Goal: Information Seeking & Learning: Learn about a topic

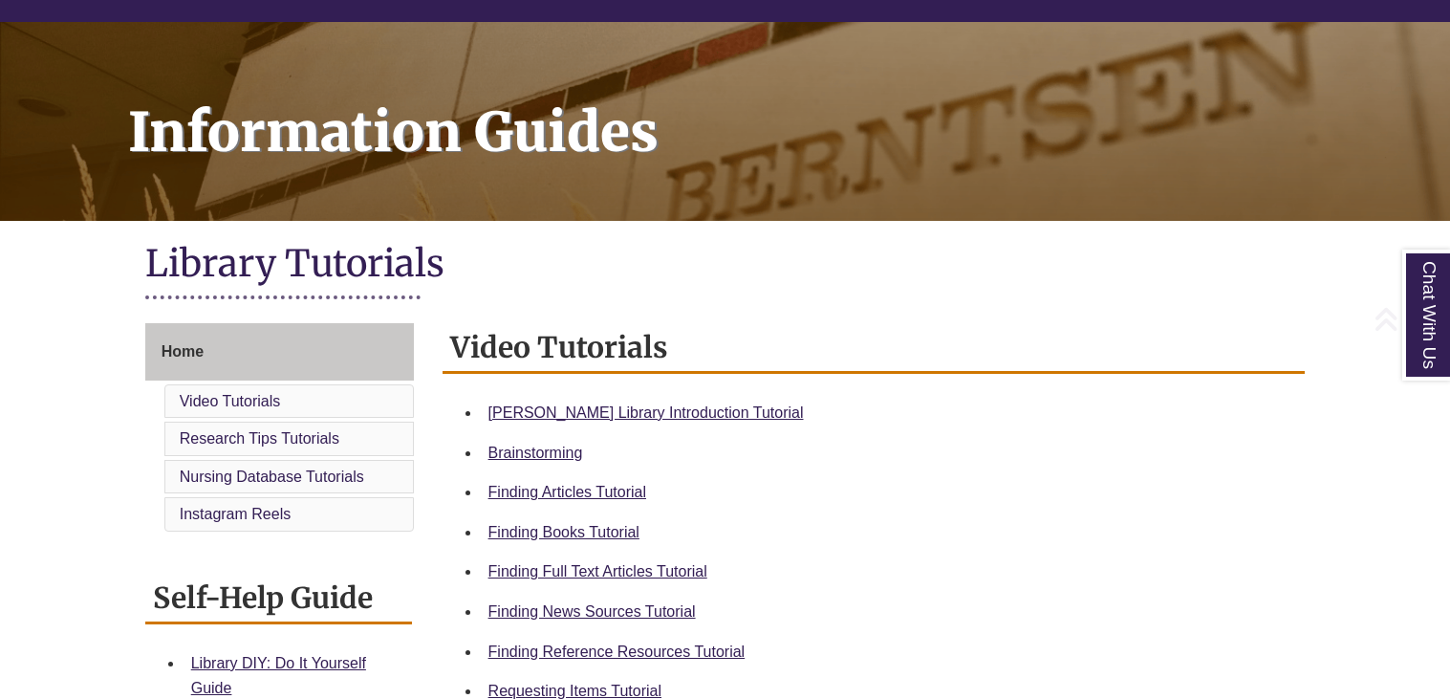
scroll to position [228, 0]
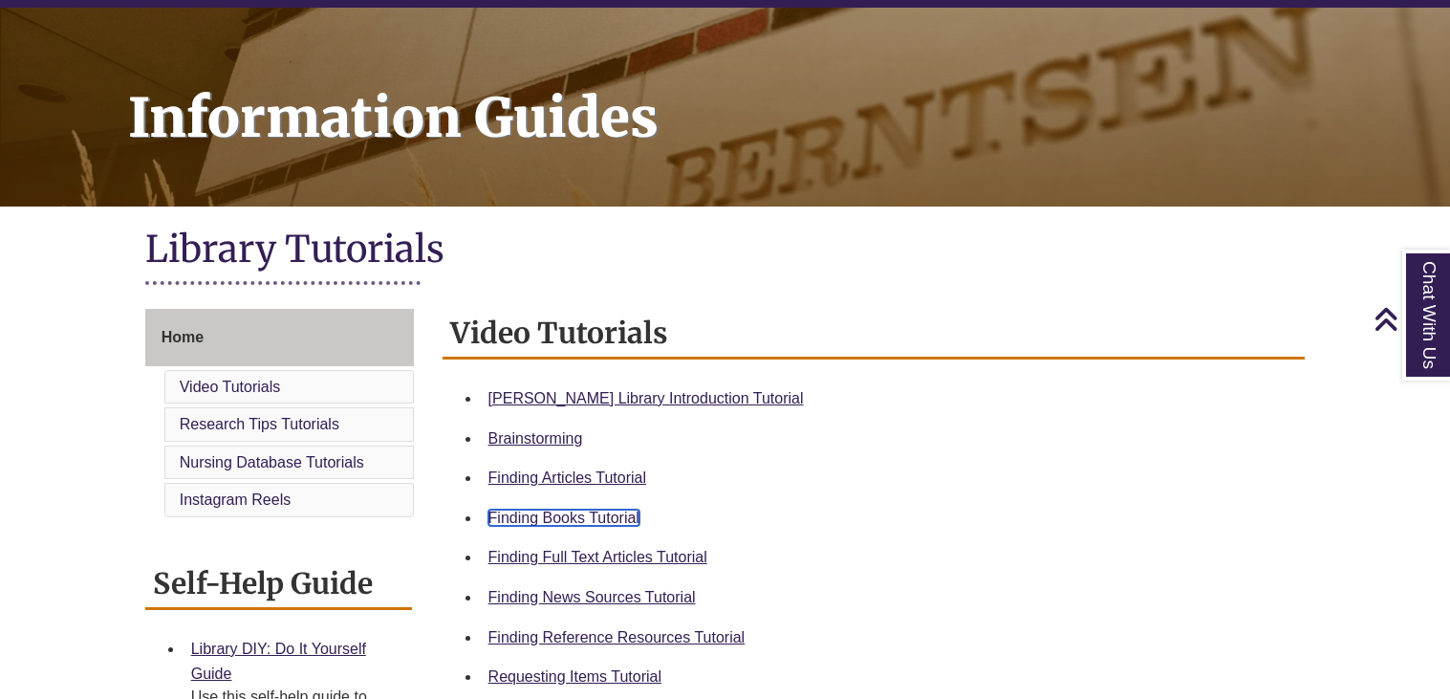
click at [576, 512] on link "Finding Books Tutorial" at bounding box center [563, 517] width 151 height 16
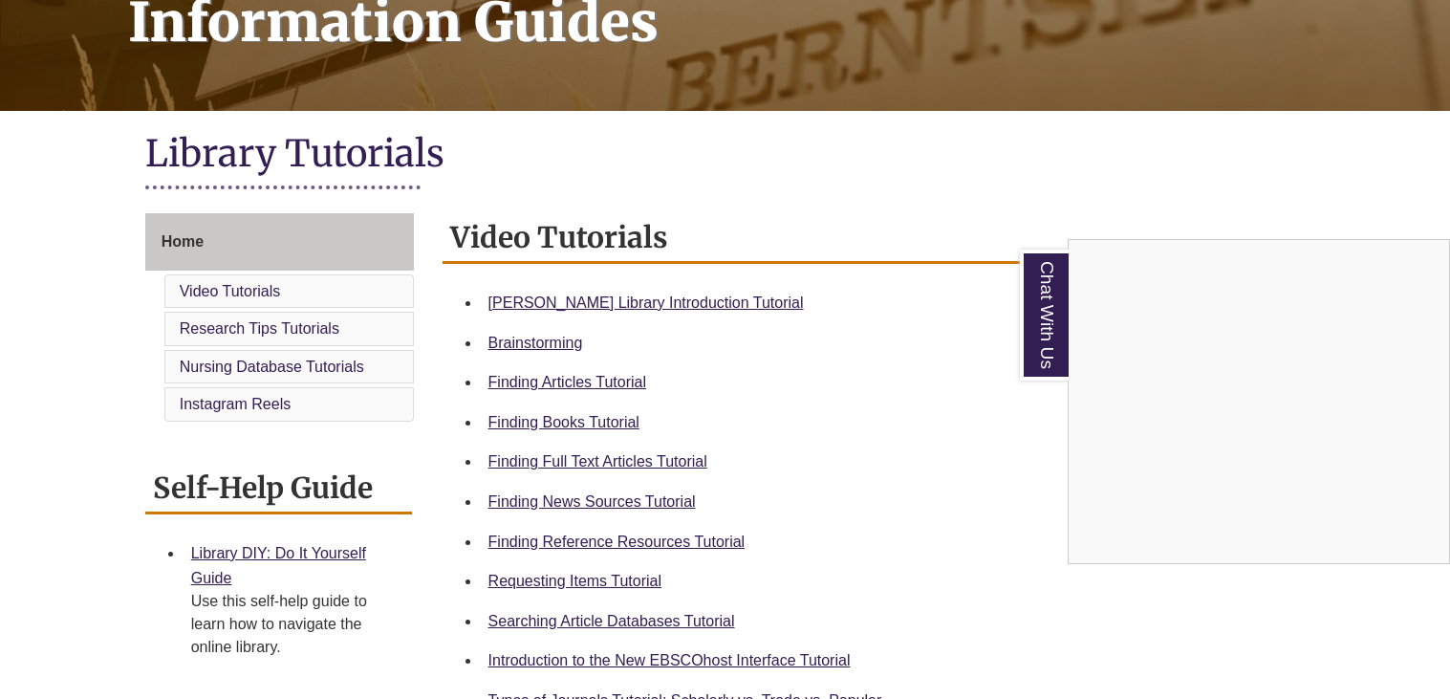
scroll to position [325, 0]
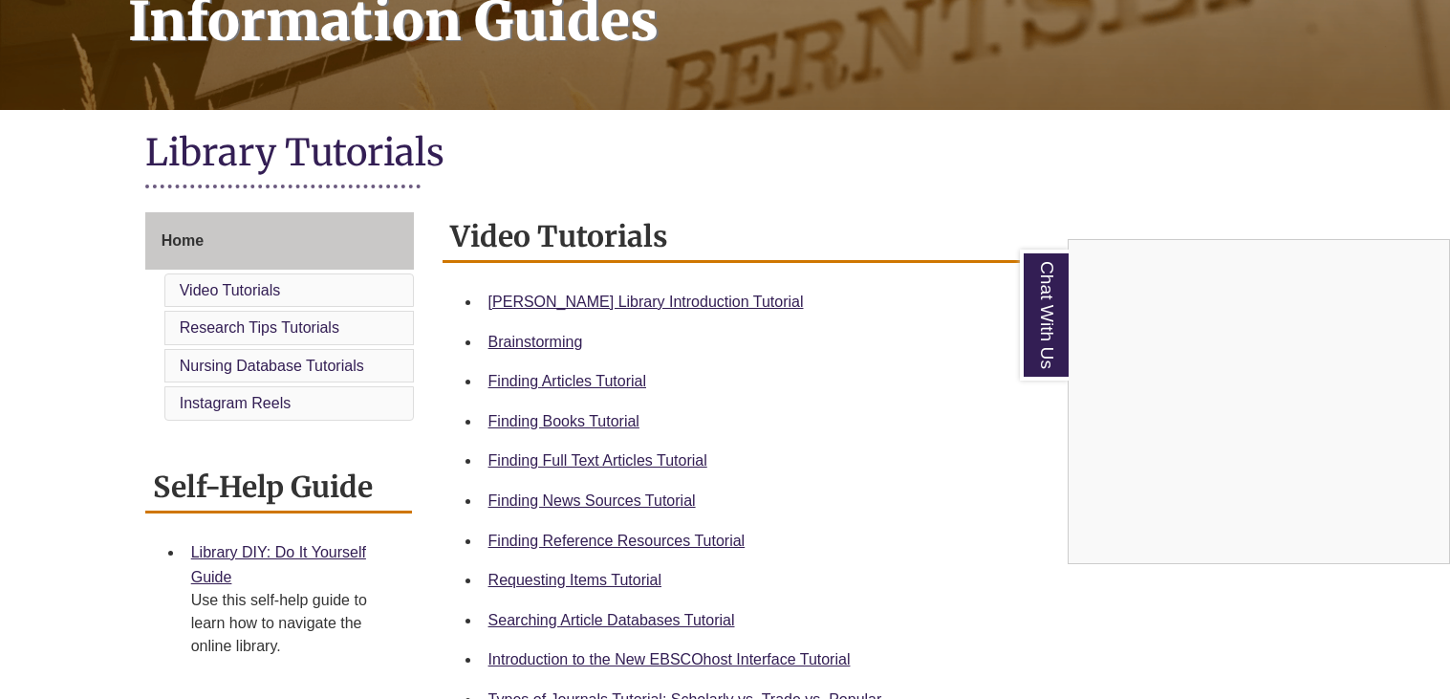
click at [603, 576] on div "Chat With Us" at bounding box center [725, 349] width 1450 height 699
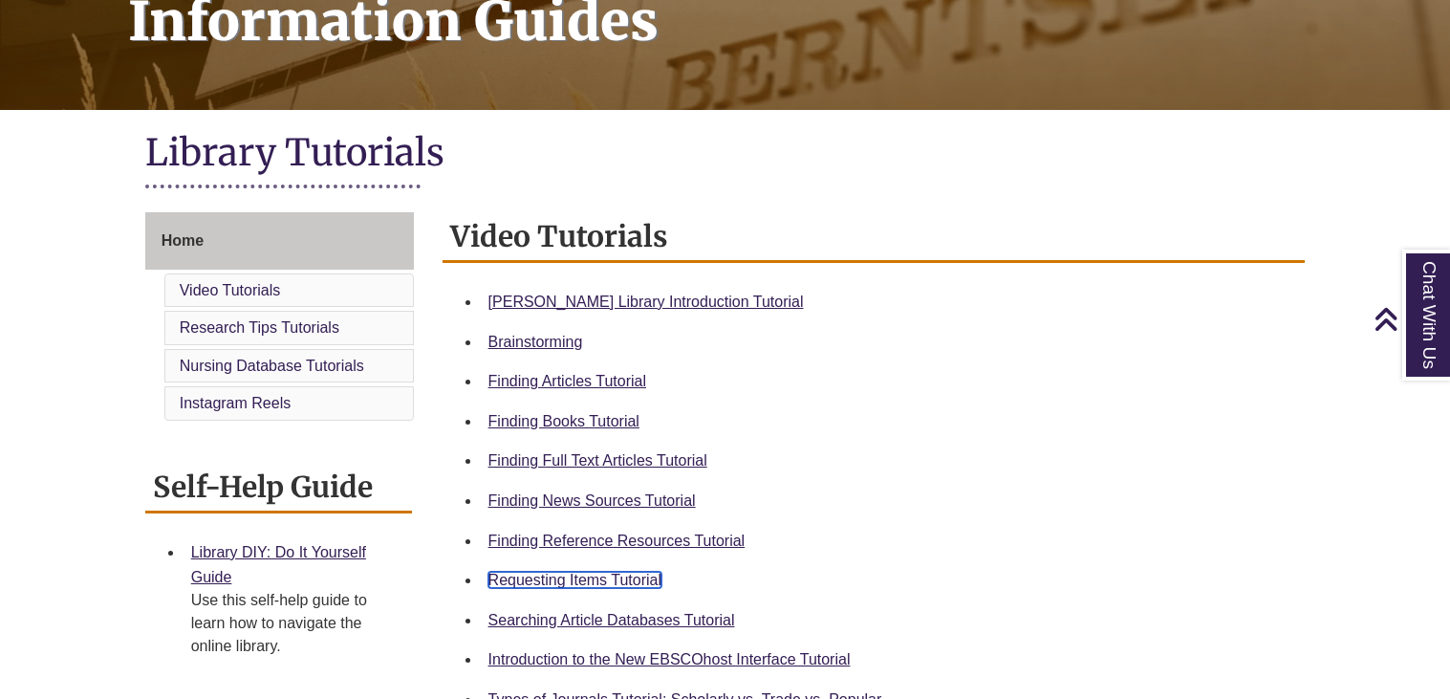
click at [603, 576] on link "Requesting Items Tutorial" at bounding box center [574, 580] width 173 height 16
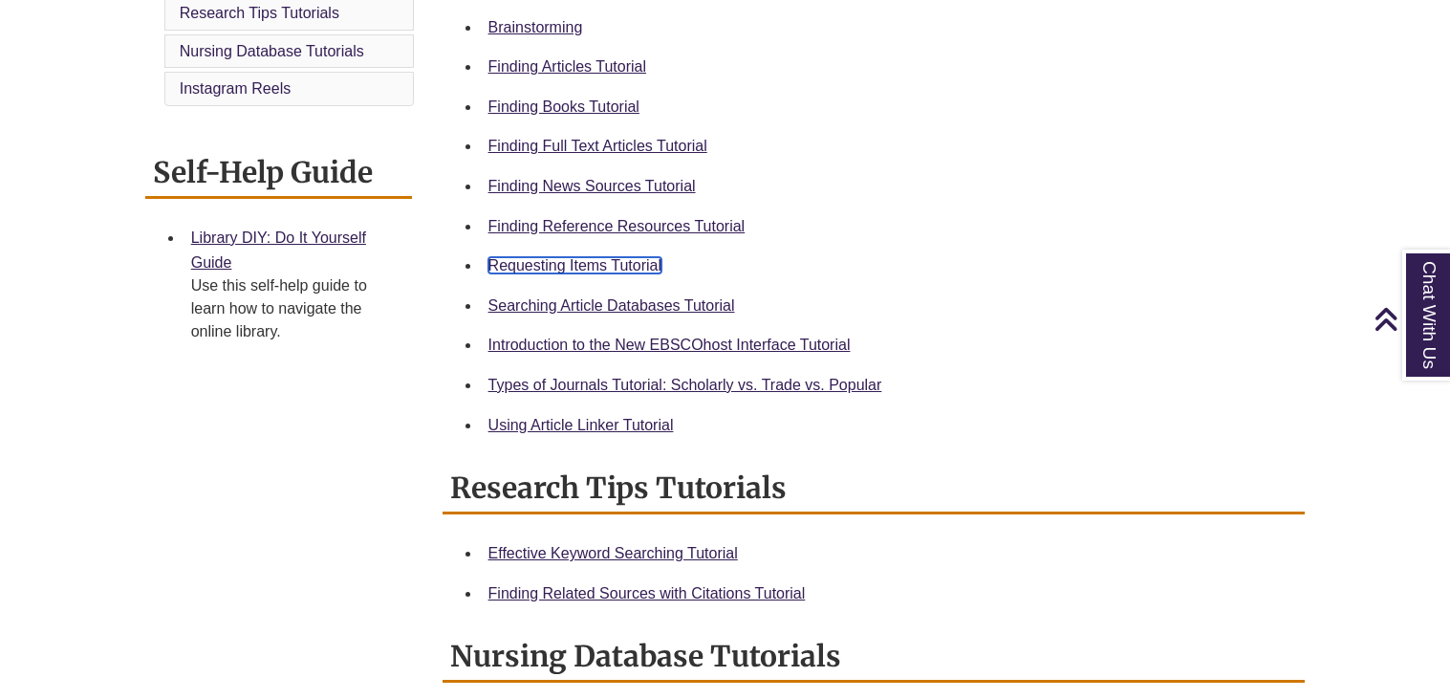
scroll to position [648, 0]
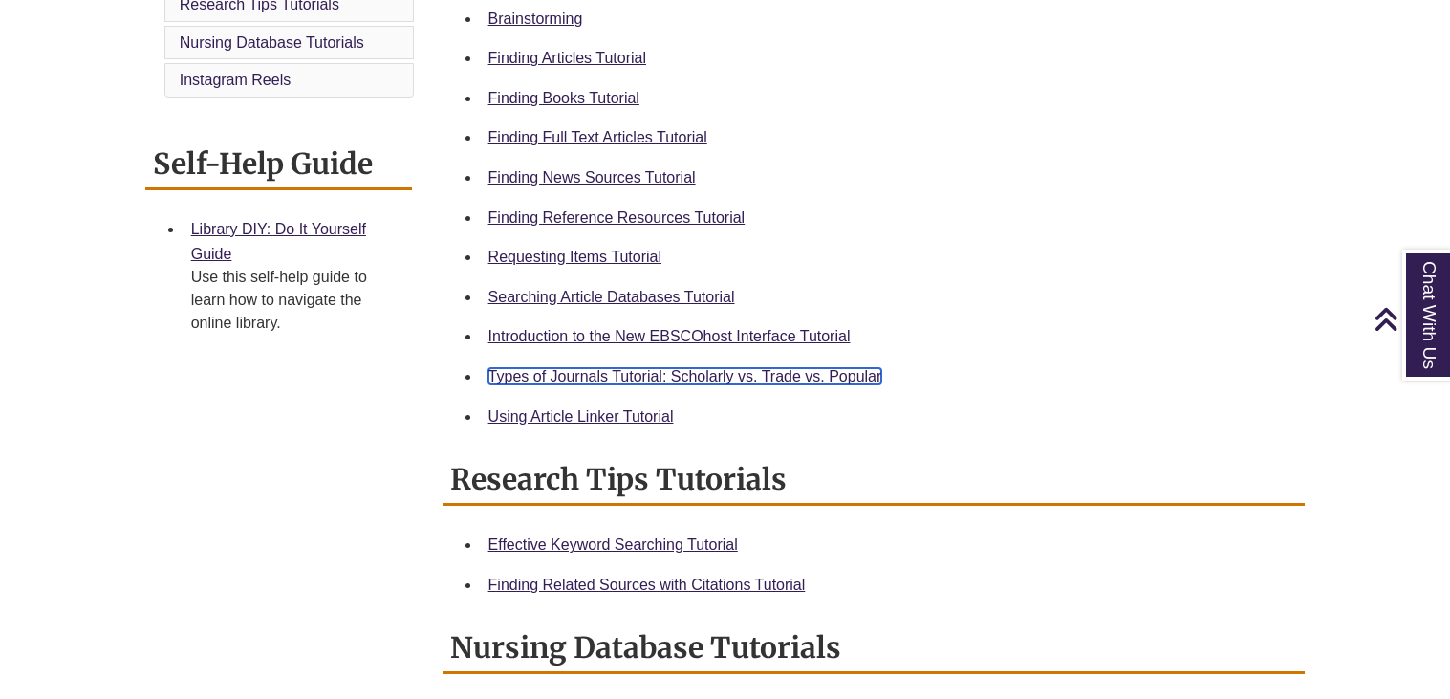
click at [755, 370] on link "Types of Journals Tutorial: Scholarly vs. Trade vs. Popular" at bounding box center [685, 376] width 394 height 16
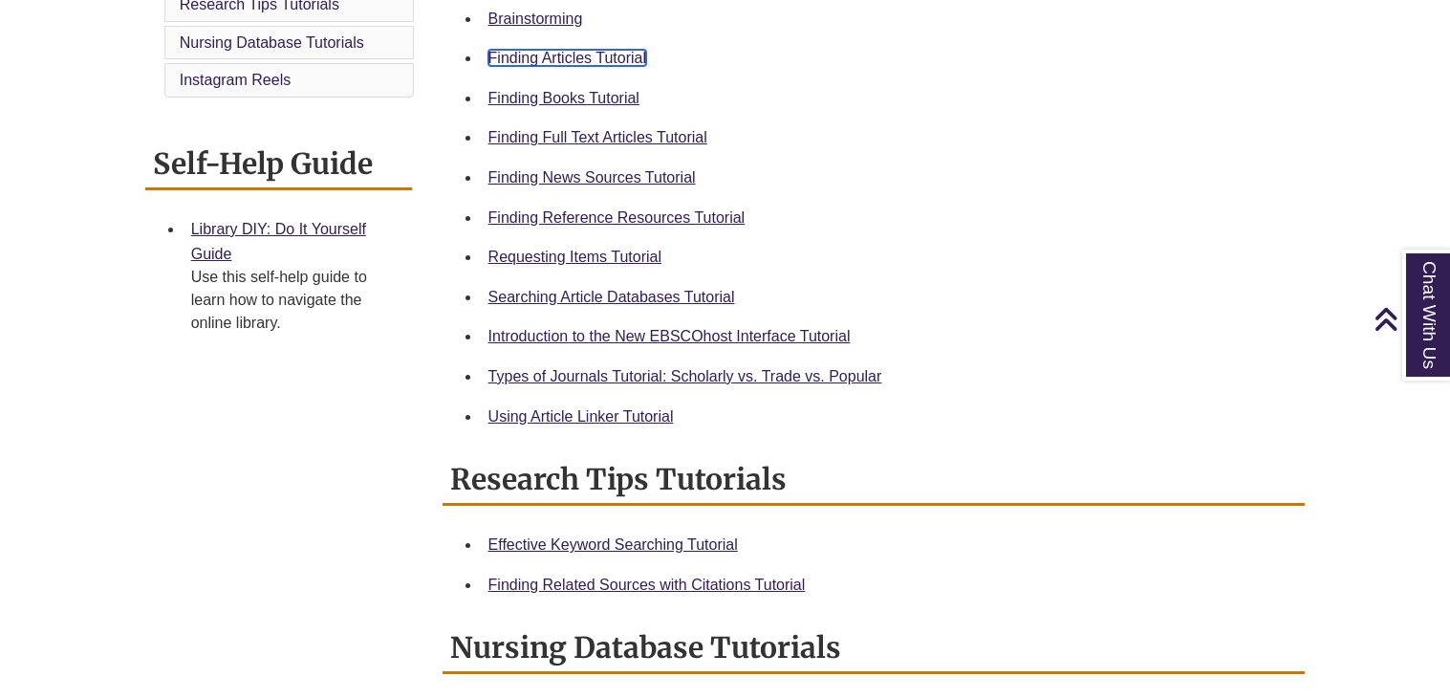
click at [559, 51] on link "Finding Articles Tutorial" at bounding box center [567, 58] width 158 height 16
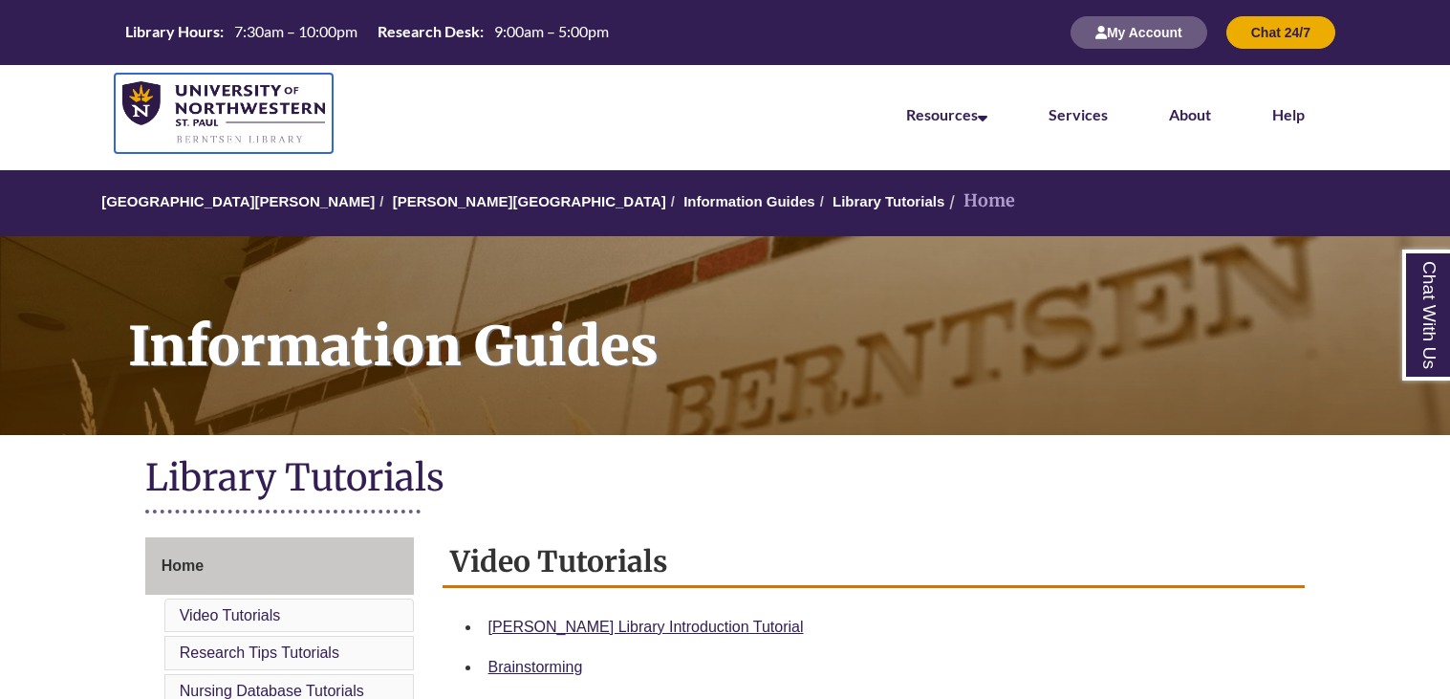
click at [213, 120] on img at bounding box center [223, 113] width 203 height 64
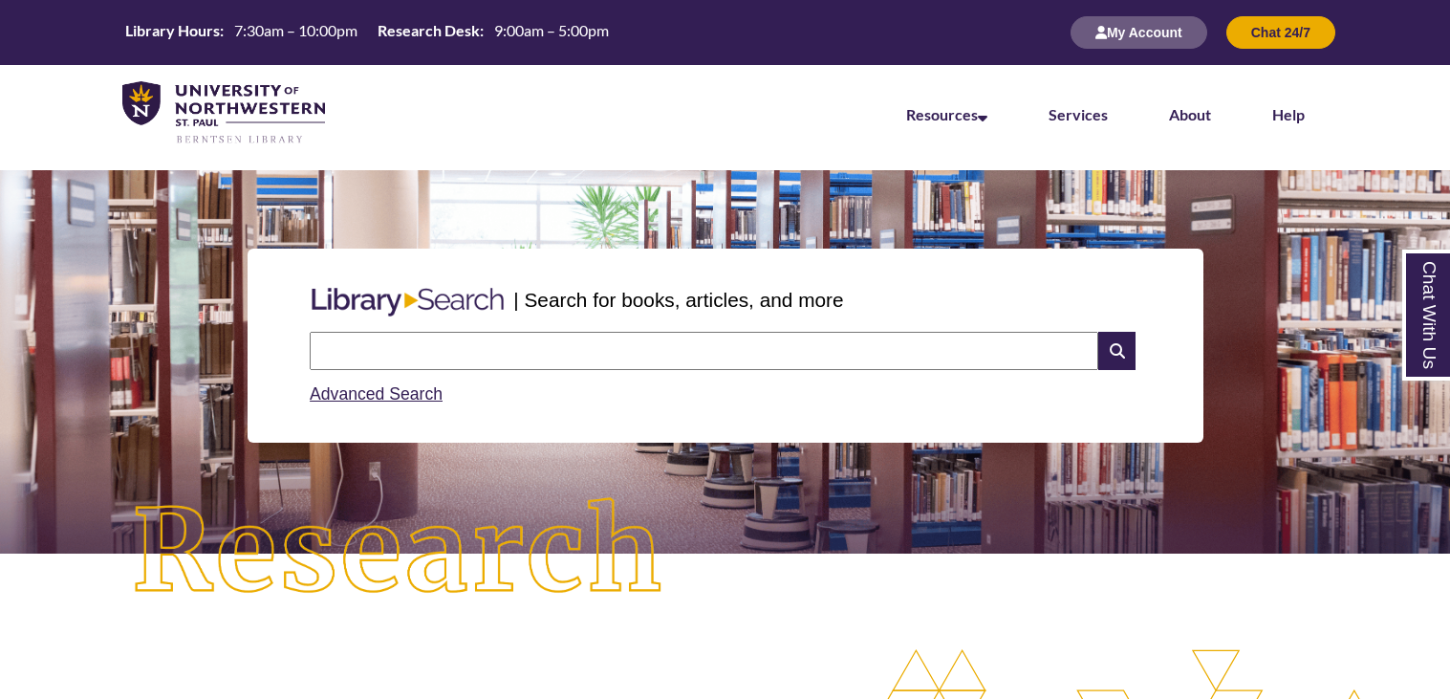
click at [785, 348] on input "text" at bounding box center [704, 351] width 789 height 38
type input "**********"
click at [602, 341] on input "text" at bounding box center [704, 351] width 789 height 38
type input "**********"
click at [1113, 359] on icon at bounding box center [1116, 351] width 36 height 38
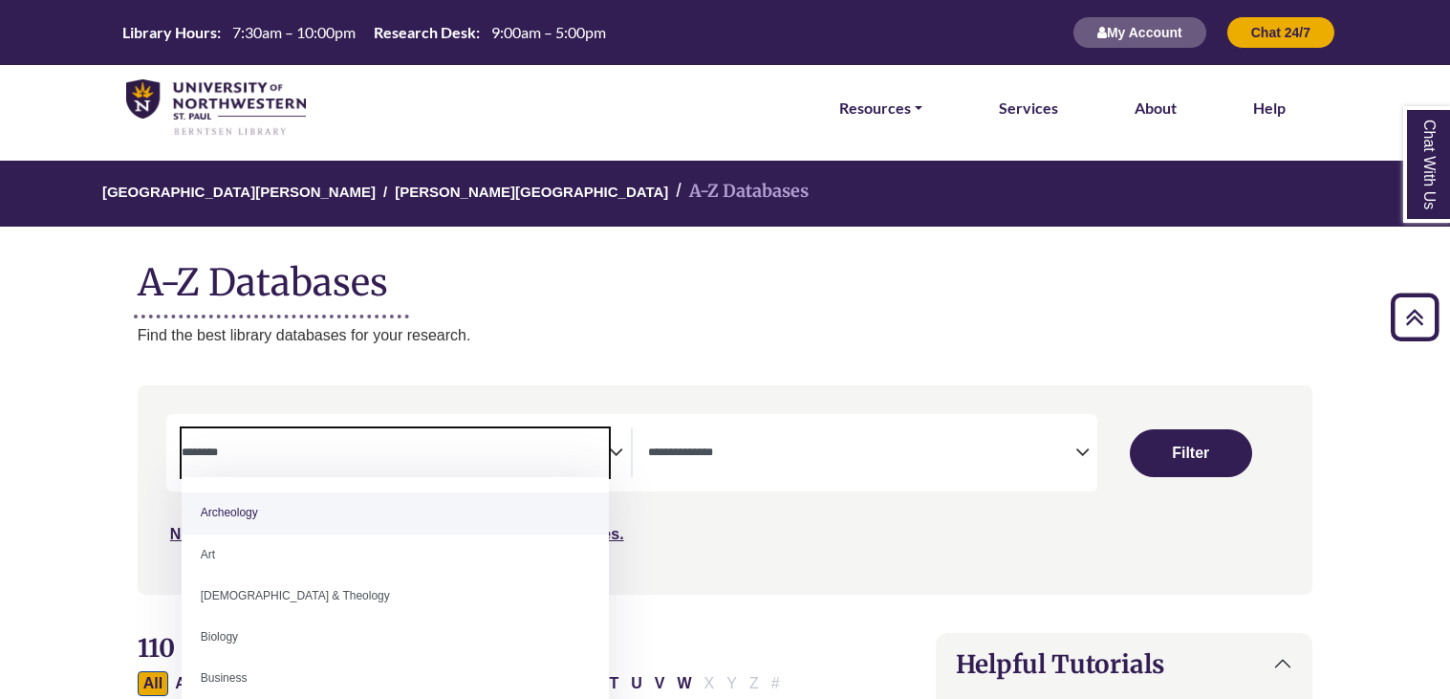
select select "Database Subject Filter"
select select "Database Types Filter"
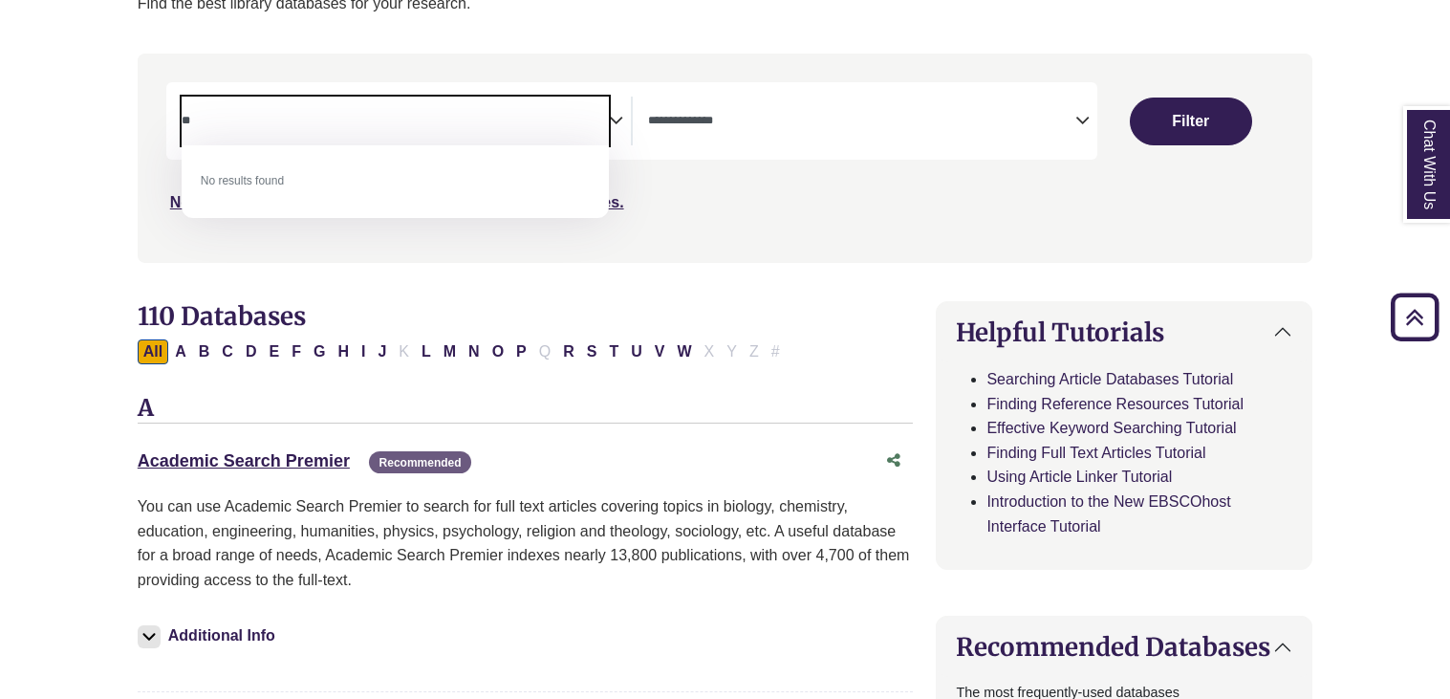
type textarea "*"
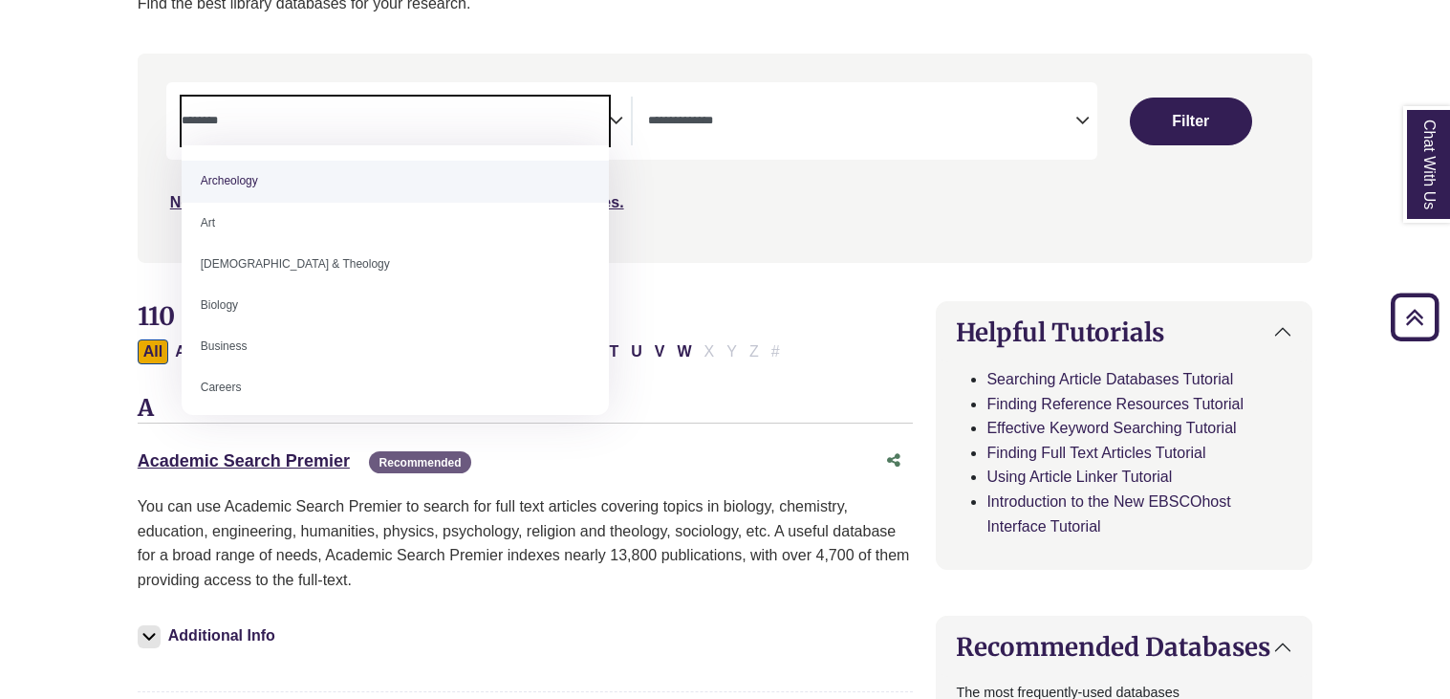
click at [651, 92] on div "**********" at bounding box center [632, 120] width 932 height 77
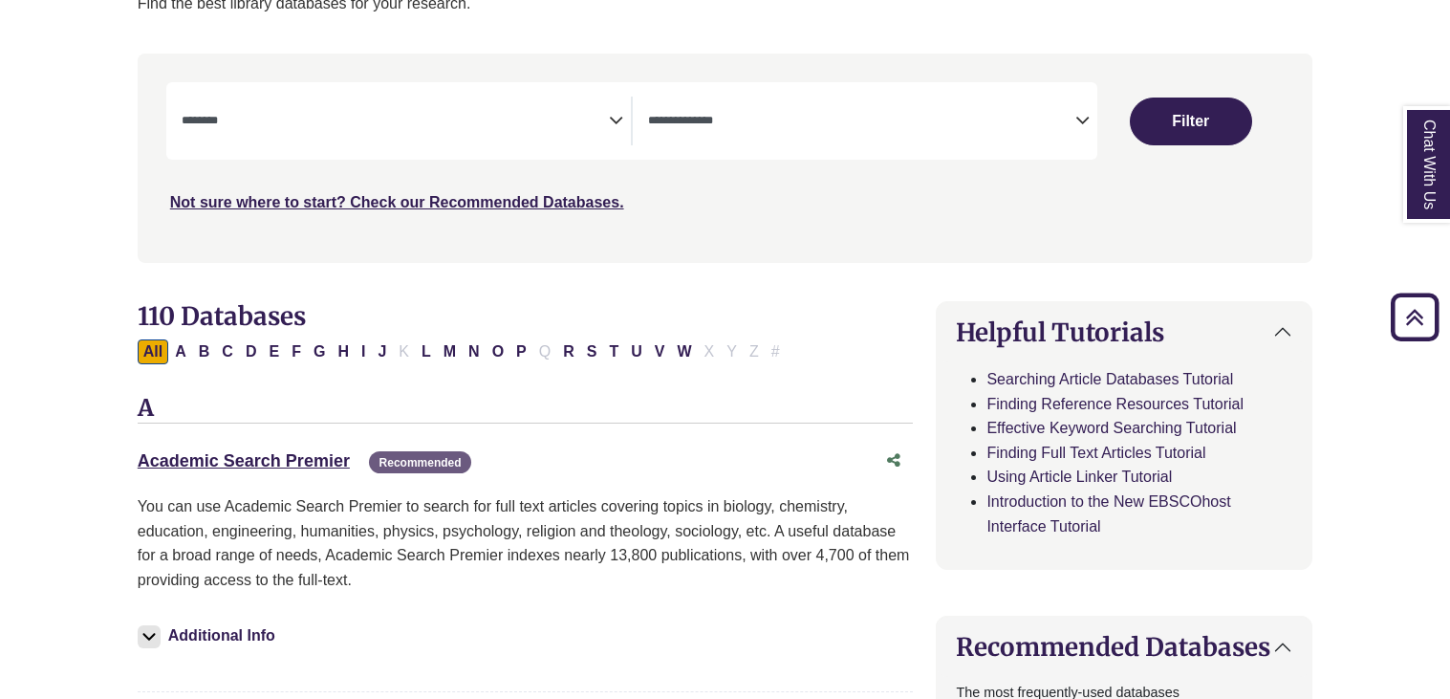
click at [653, 115] on textarea "Search" at bounding box center [861, 122] width 427 height 15
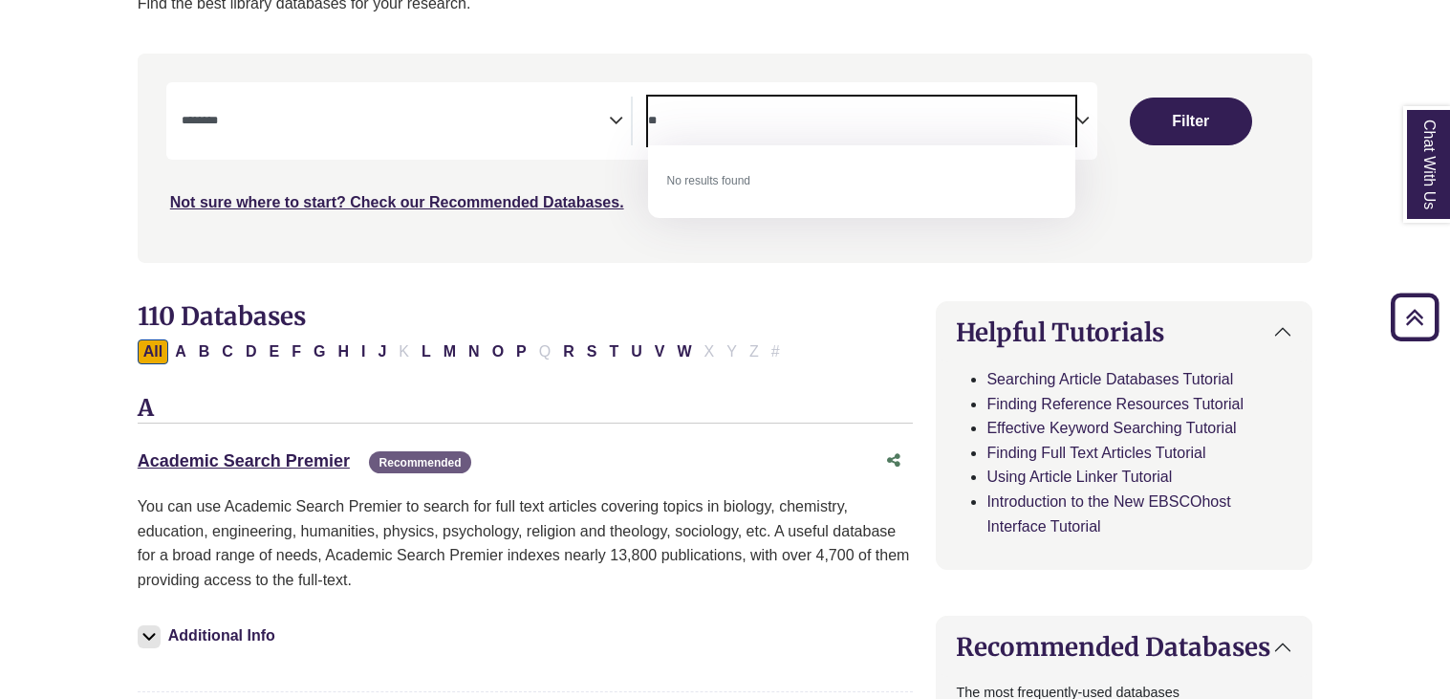
type textarea "*"
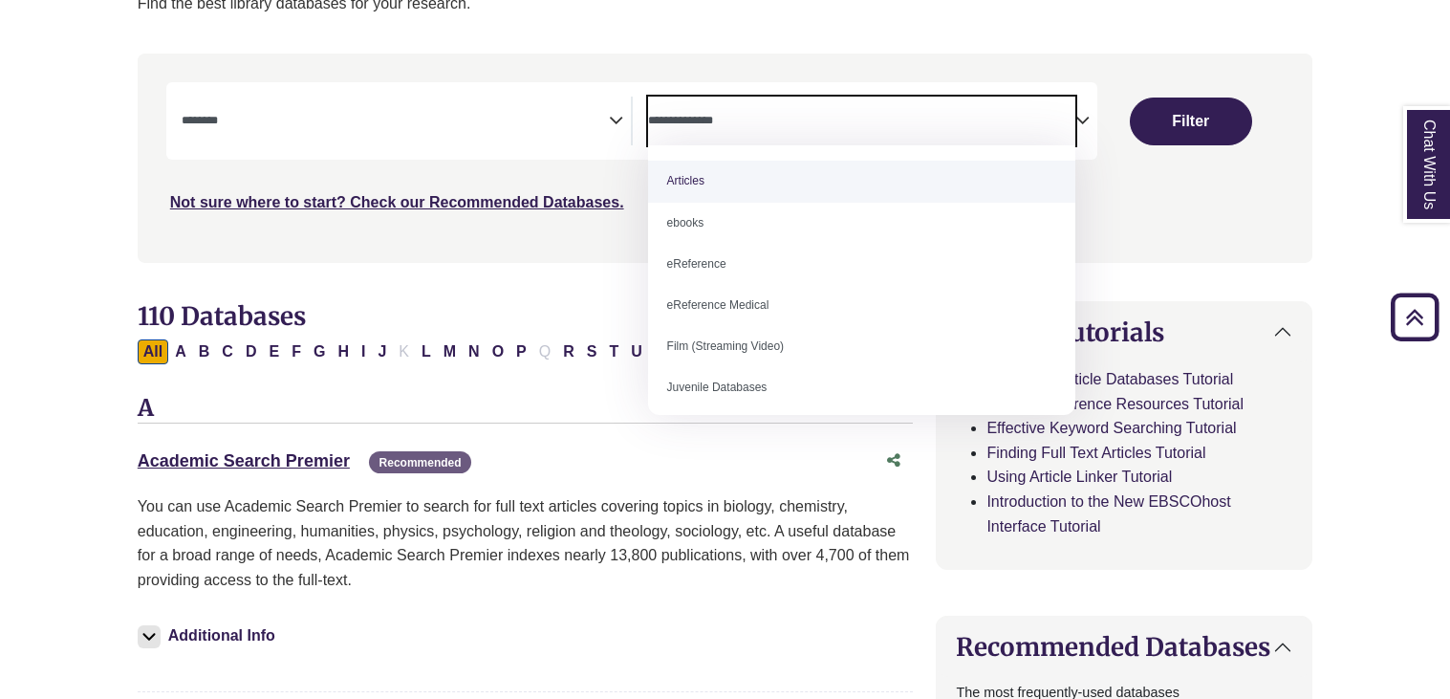
click at [501, 278] on div "**********" at bounding box center [725, 172] width 1198 height 237
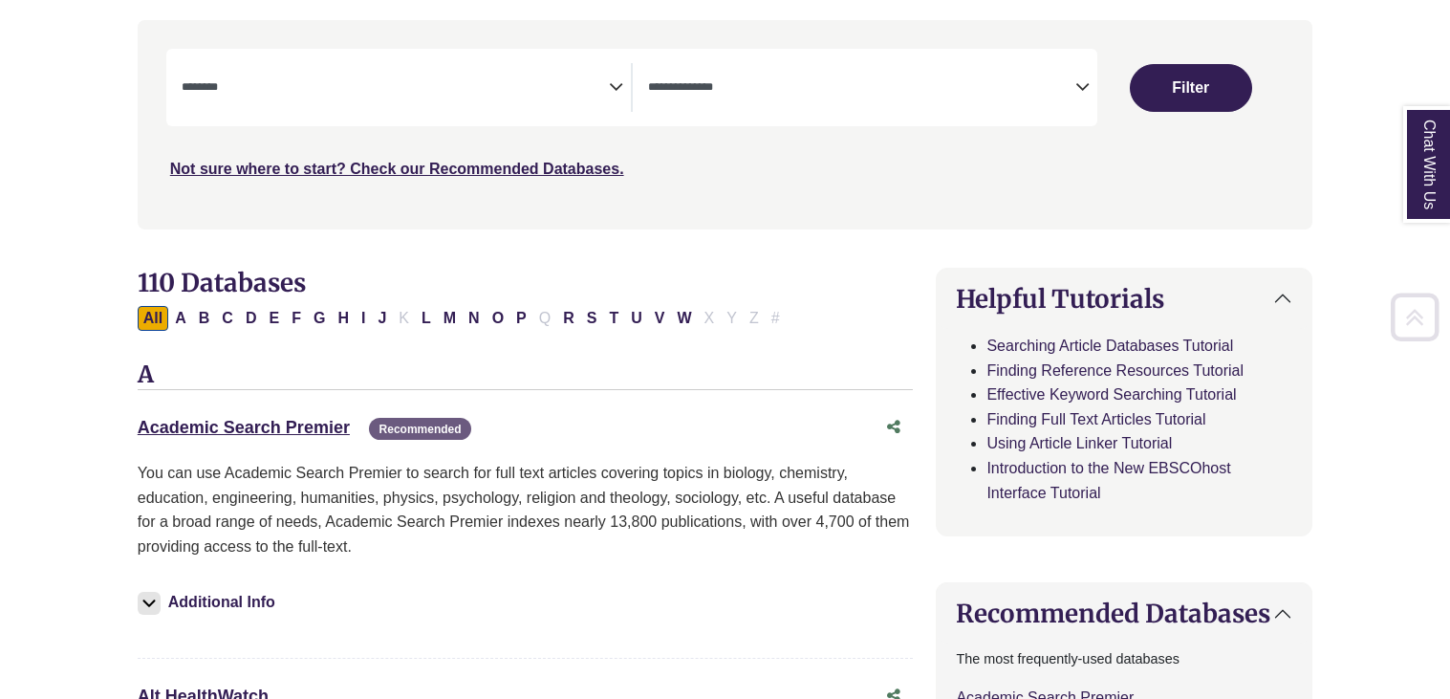
scroll to position [424, 0]
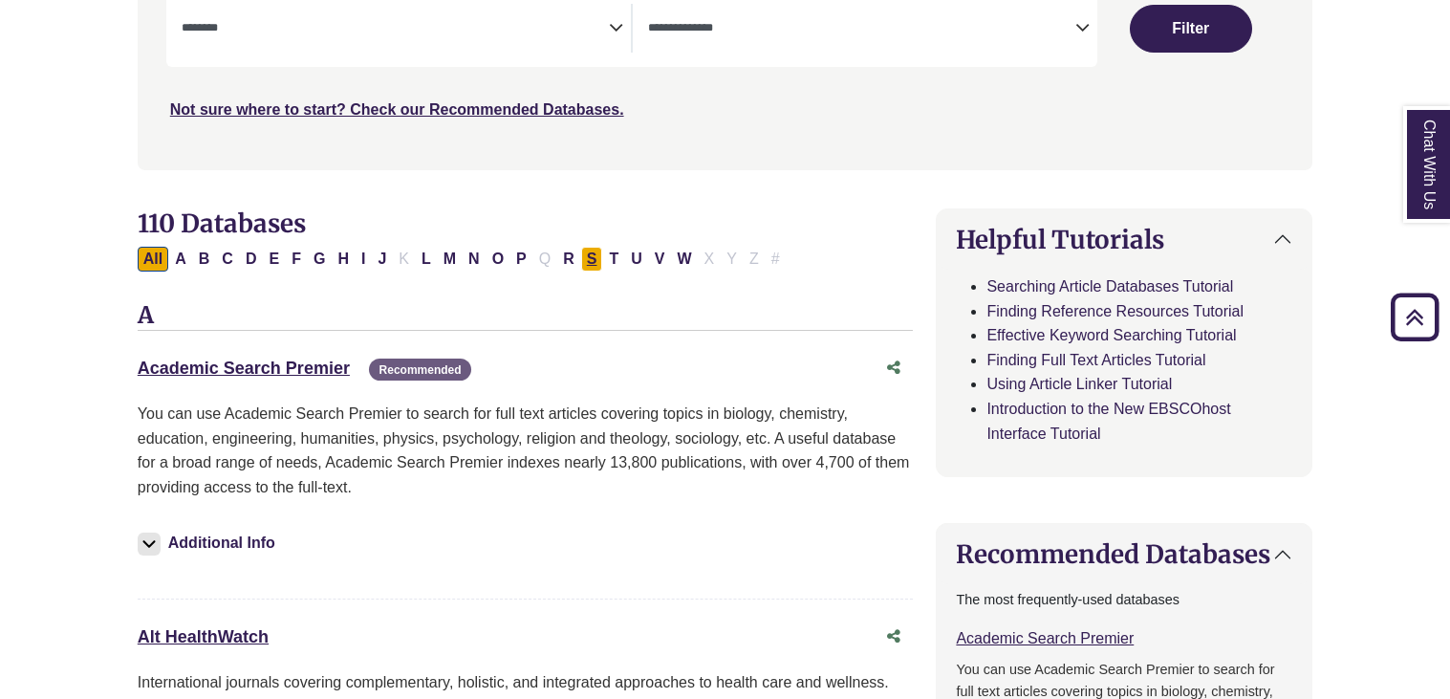
click at [600, 254] on button "S" at bounding box center [592, 259] width 22 height 25
select select "Database Subject Filter"
select select "Database Types Filter"
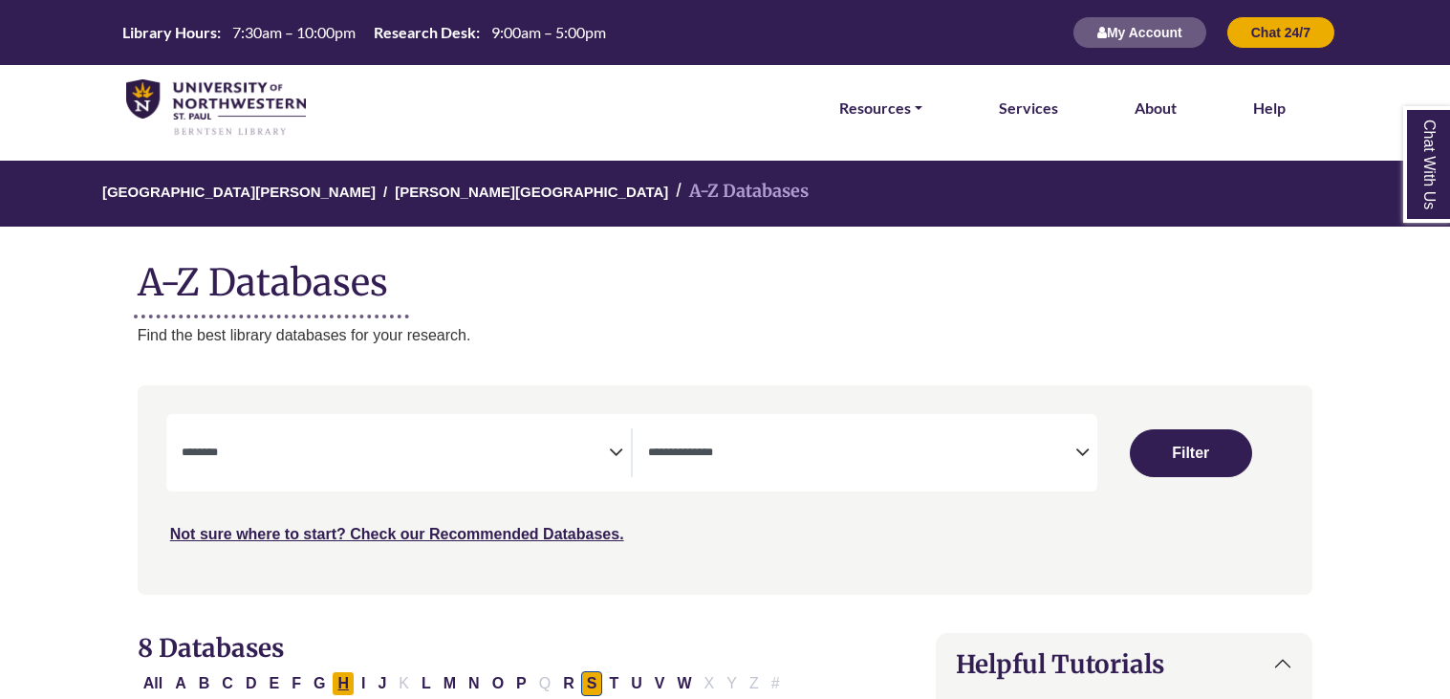
click at [348, 685] on button "H" at bounding box center [343, 683] width 23 height 25
select select "Database Subject Filter"
select select "Database Types Filter"
click at [378, 422] on div "**********" at bounding box center [632, 452] width 932 height 77
click at [372, 432] on span "Search filters" at bounding box center [395, 452] width 427 height 49
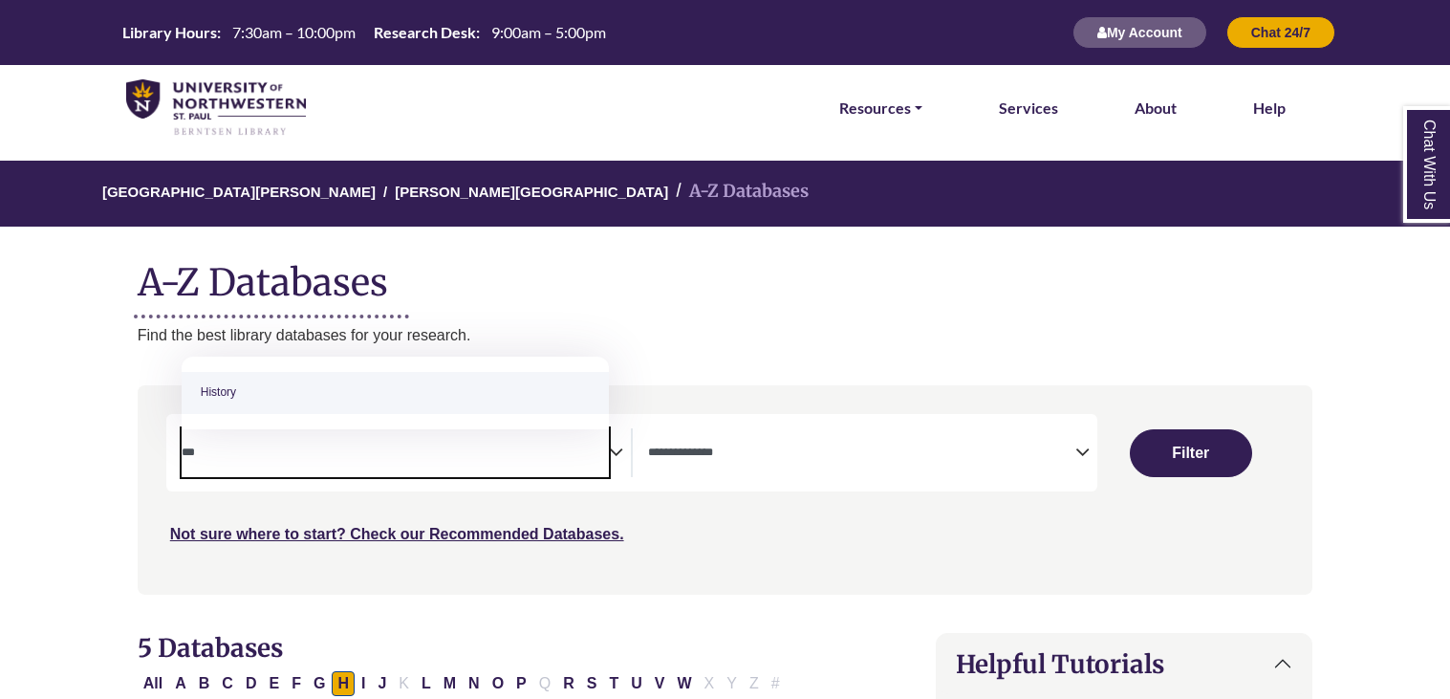
type textarea "***"
select select "*****"
click at [161, 682] on button "All" at bounding box center [153, 683] width 31 height 25
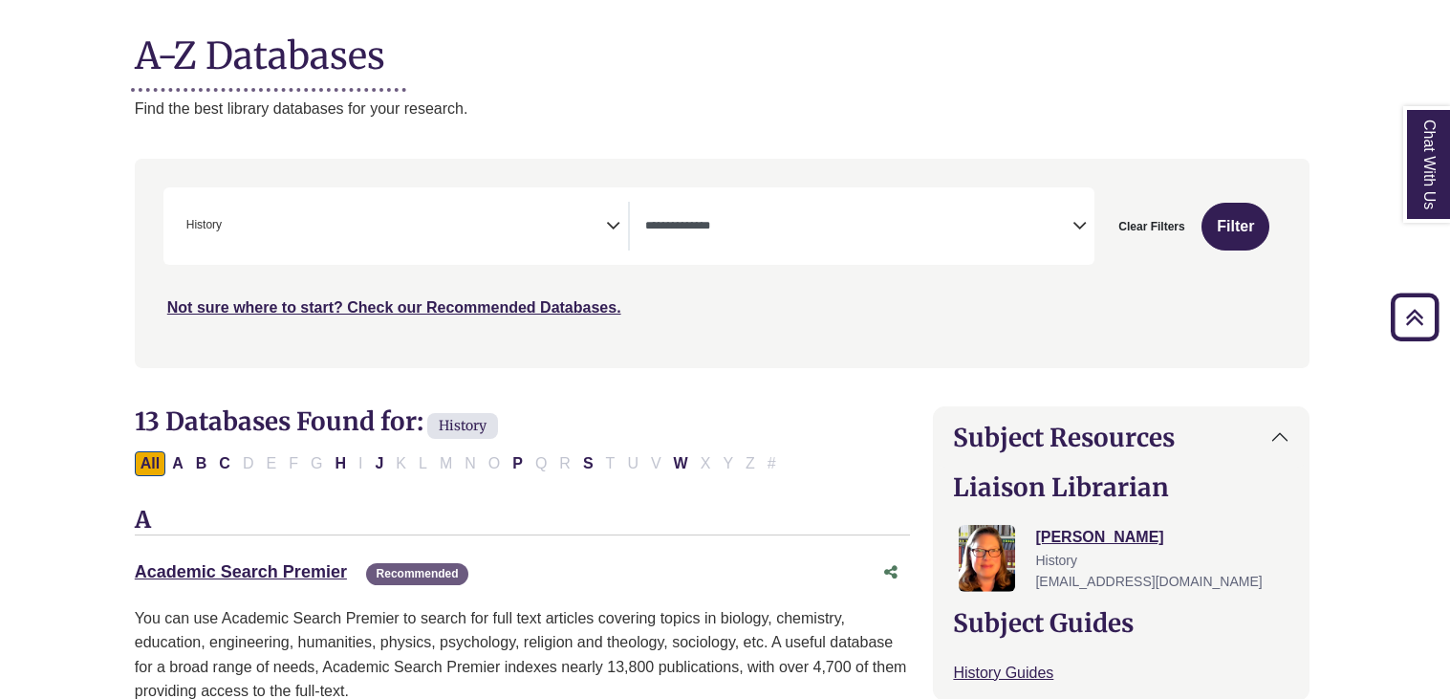
scroll to position [224, 3]
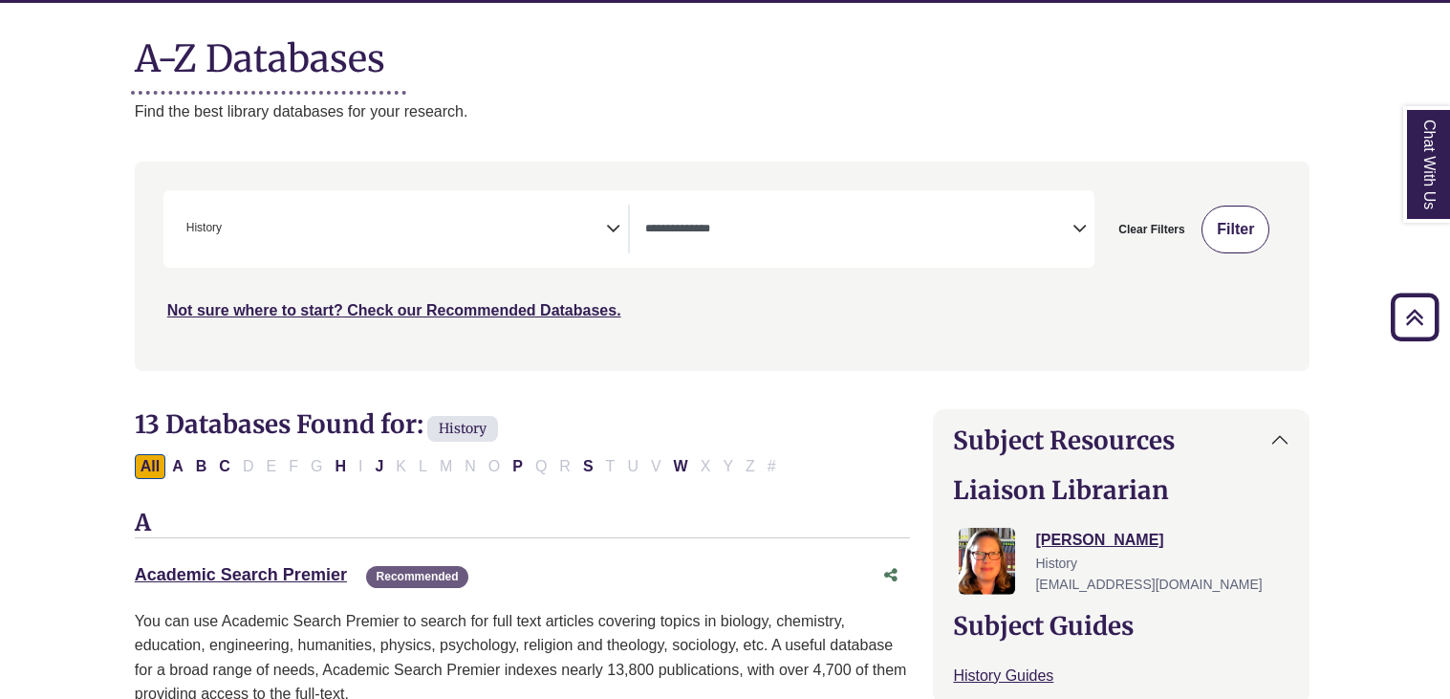
click at [1207, 242] on button "Filter" at bounding box center [1235, 230] width 68 height 48
select select "Database Types Filter"
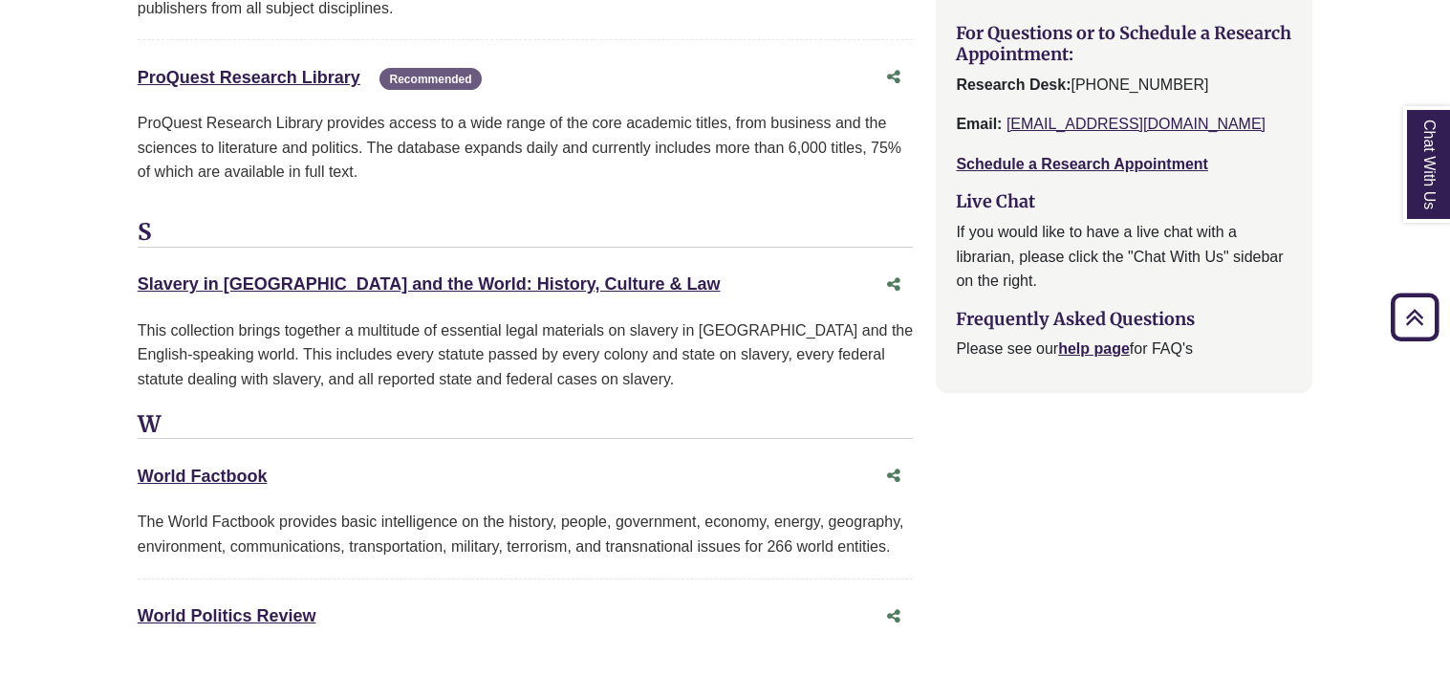
scroll to position [2431, 0]
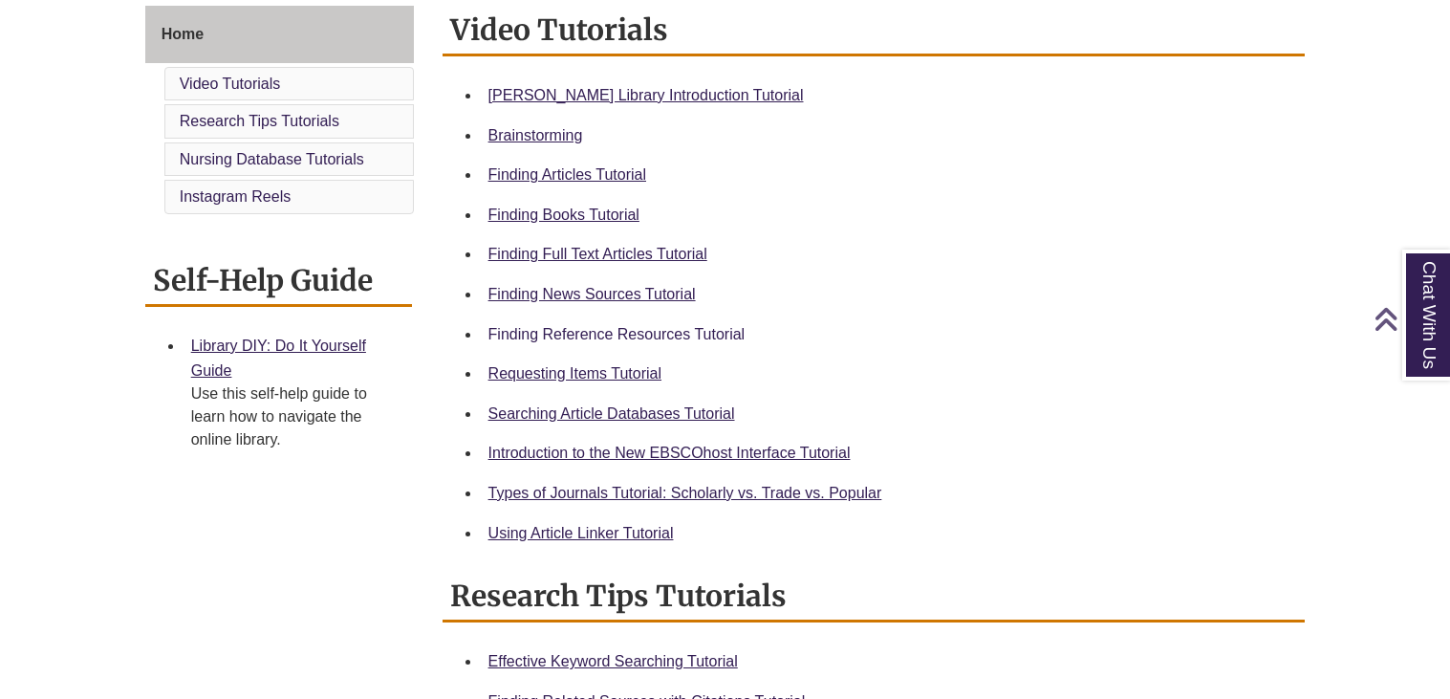
scroll to position [533, 0]
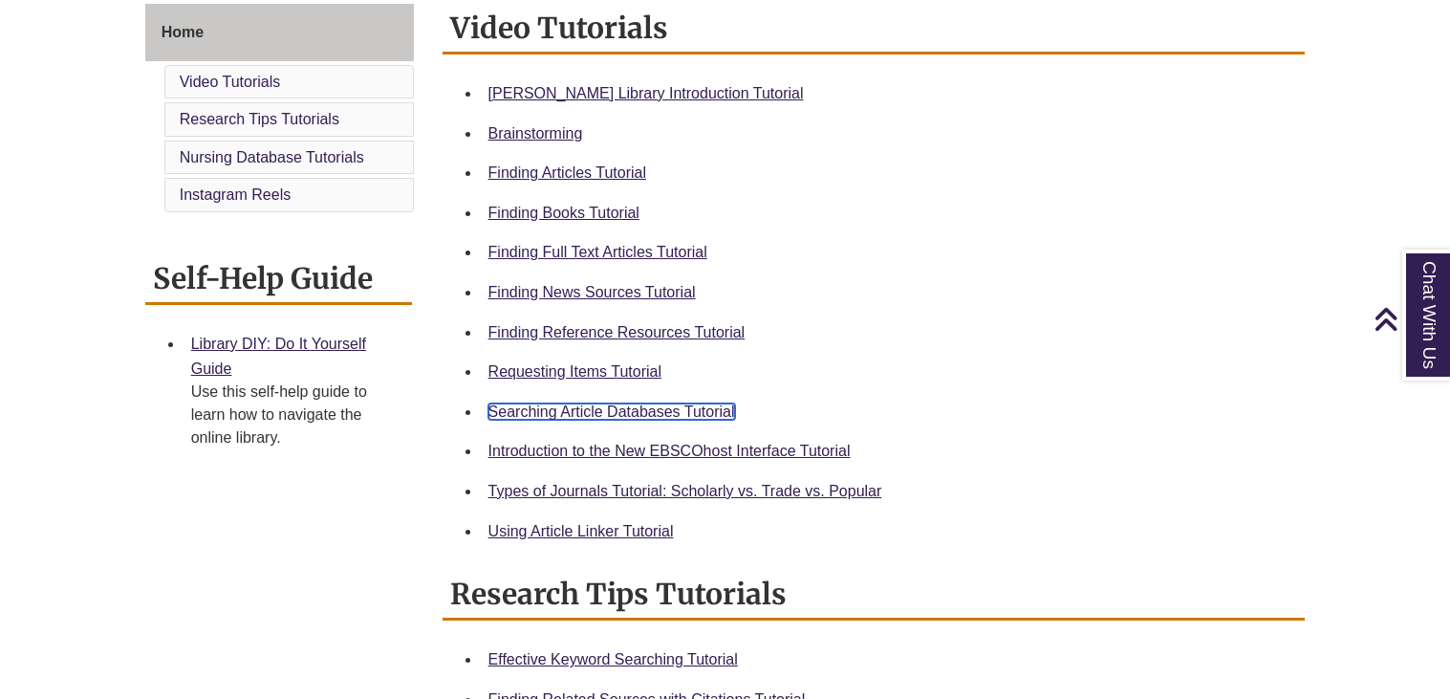
click at [626, 407] on link "Searching Article Databases Tutorial" at bounding box center [611, 411] width 247 height 16
click at [626, 252] on link "Finding Full Text Articles Tutorial" at bounding box center [597, 252] width 219 height 16
click at [595, 525] on link "Using Article Linker Tutorial" at bounding box center [580, 531] width 185 height 16
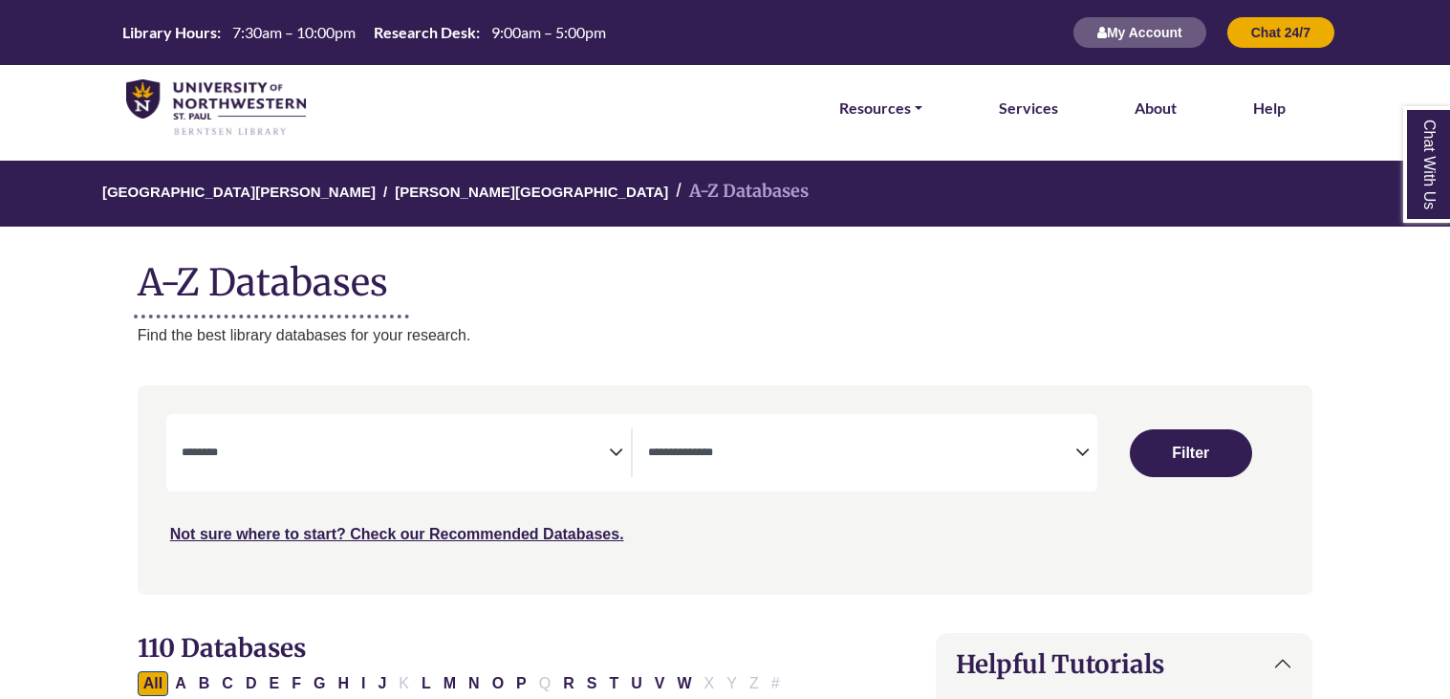
select select "Database Subject Filter"
click at [901, 468] on span "Search filters" at bounding box center [861, 452] width 427 height 49
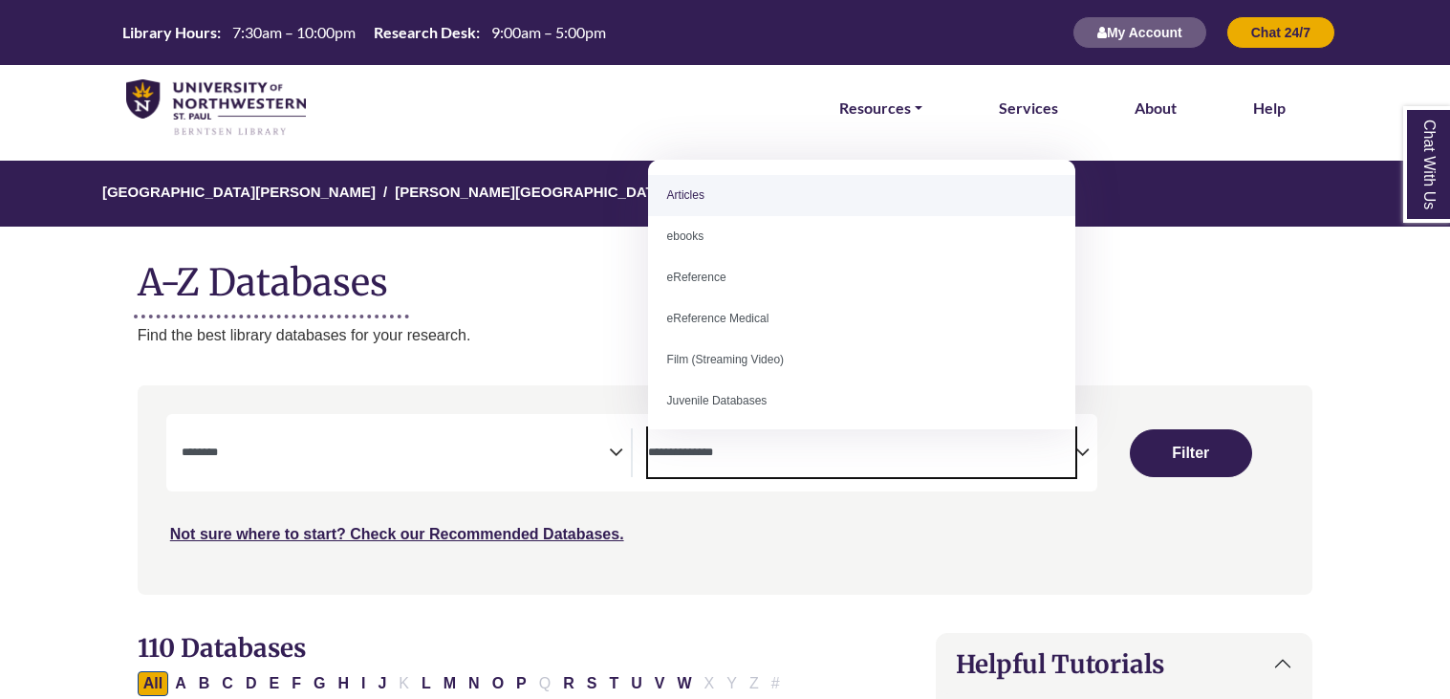
select select "*****"
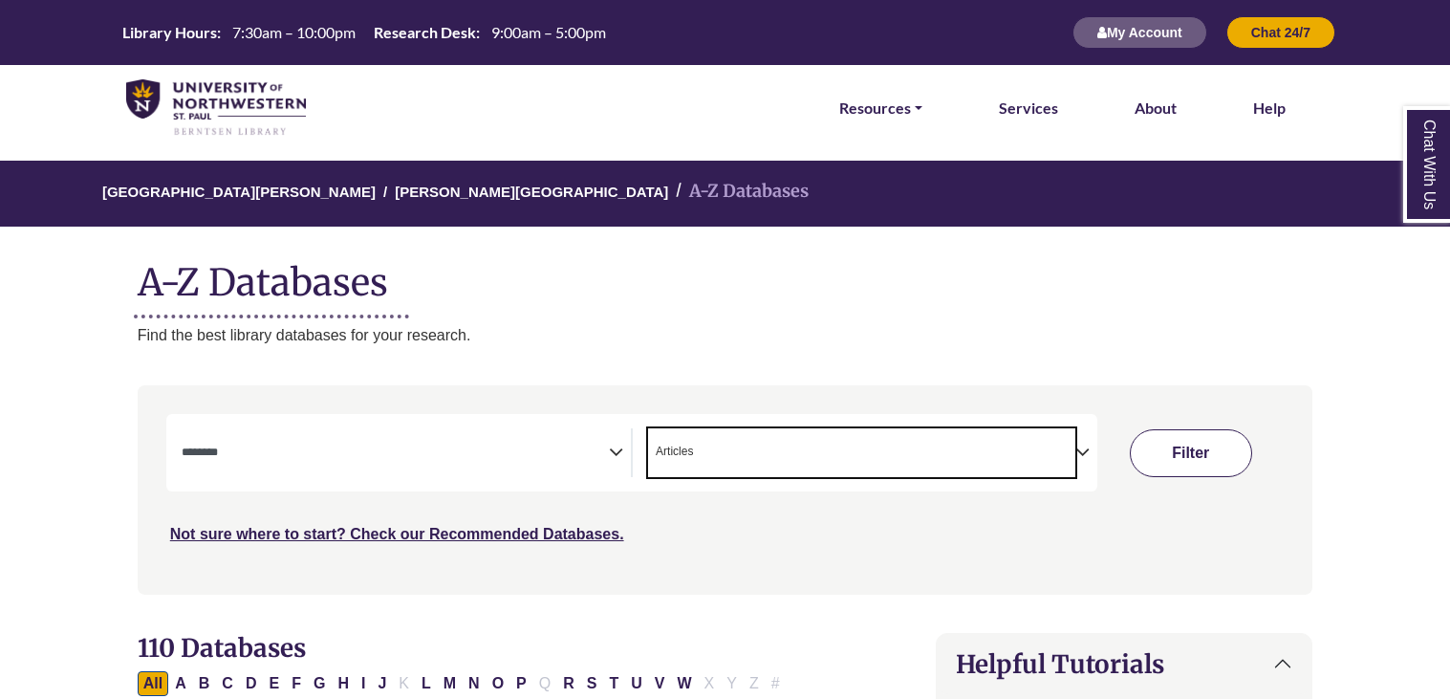
click at [1223, 444] on button "Filter" at bounding box center [1191, 453] width 122 height 48
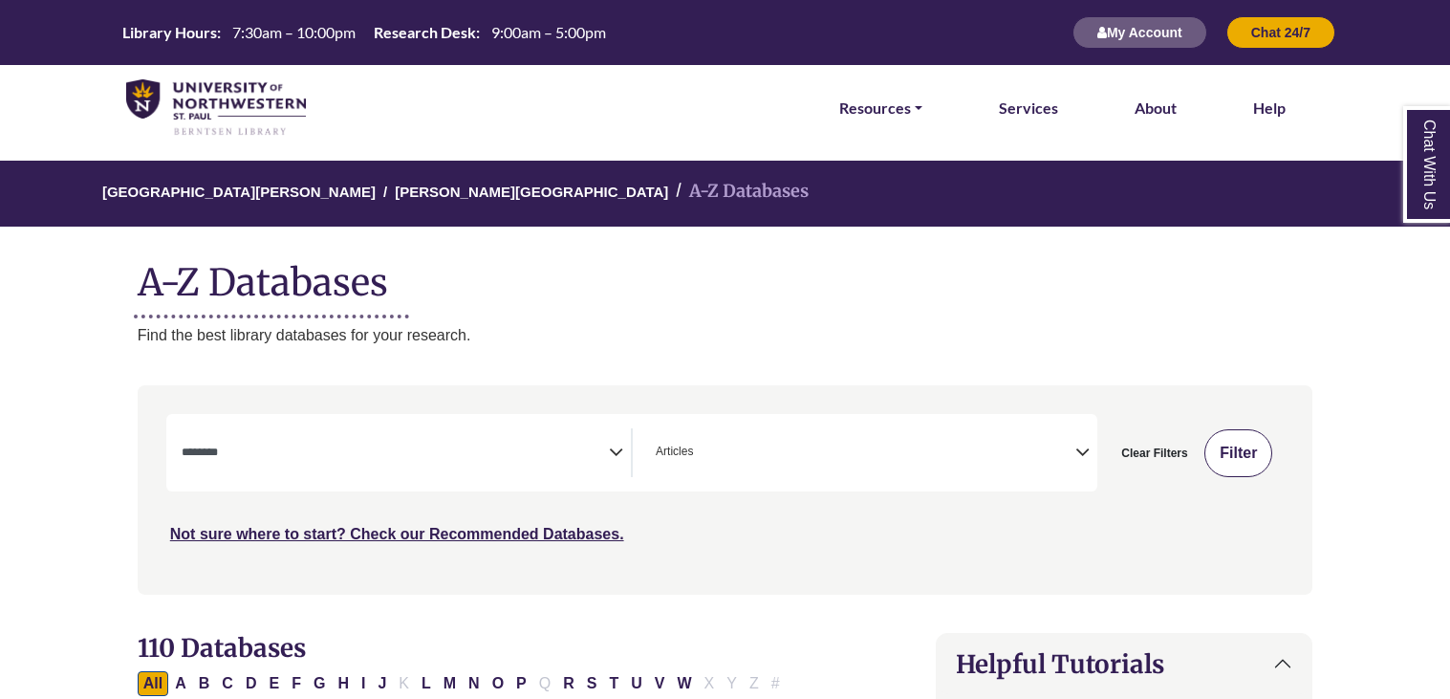
select select "Database Subject Filter"
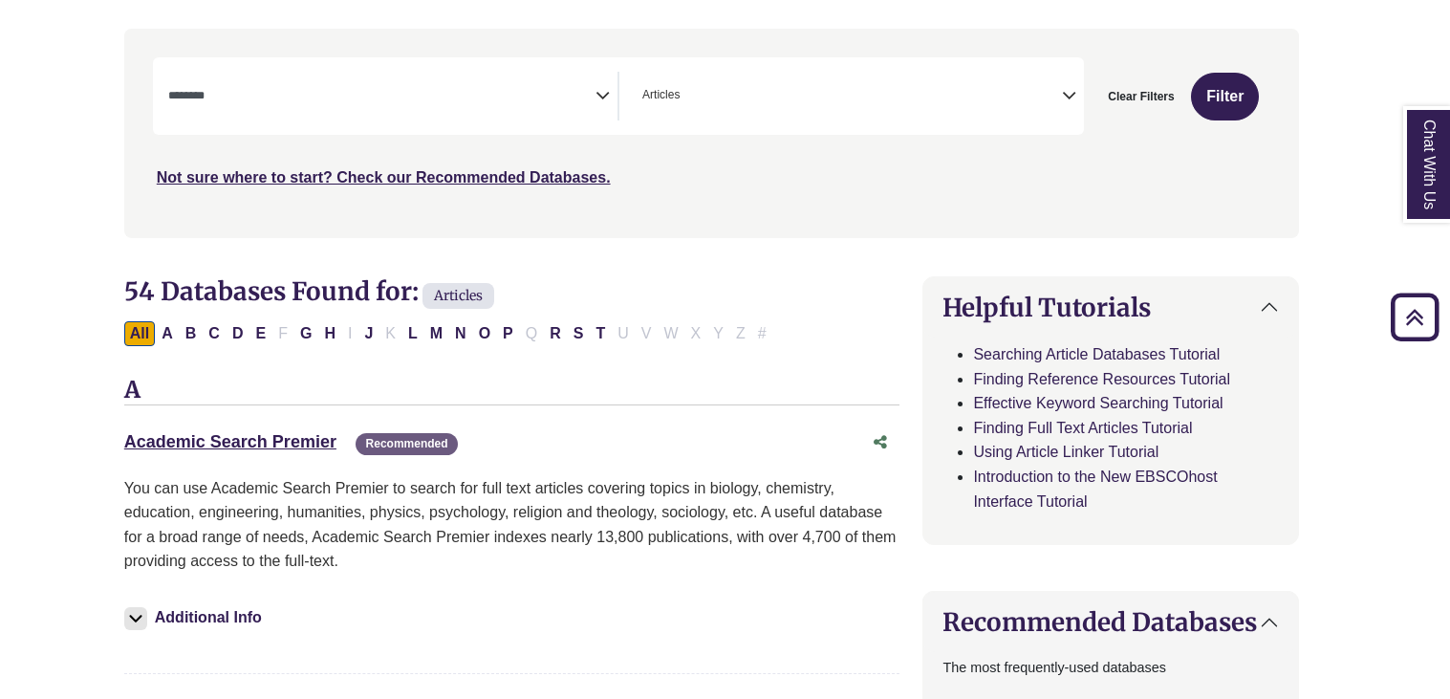
scroll to position [360, 13]
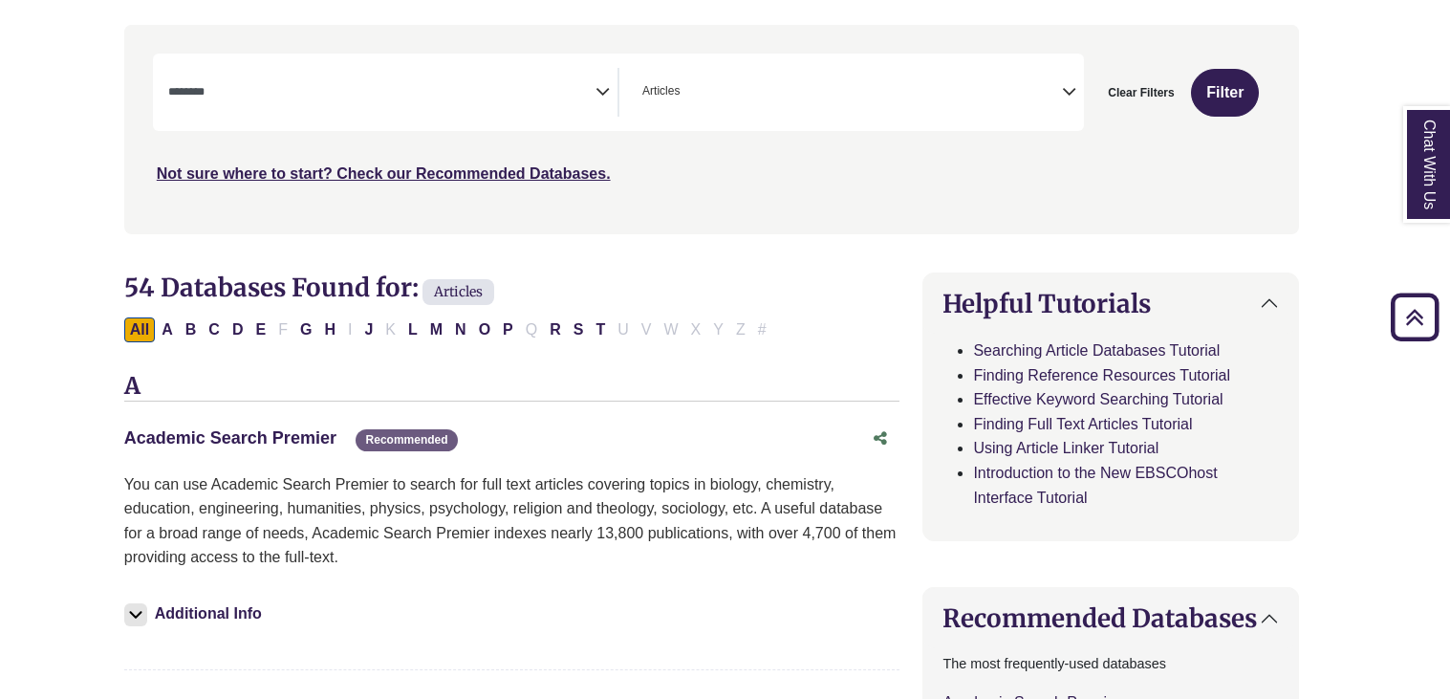
click at [233, 438] on link "Academic Search Premier This link opens in a new window" at bounding box center [230, 437] width 212 height 19
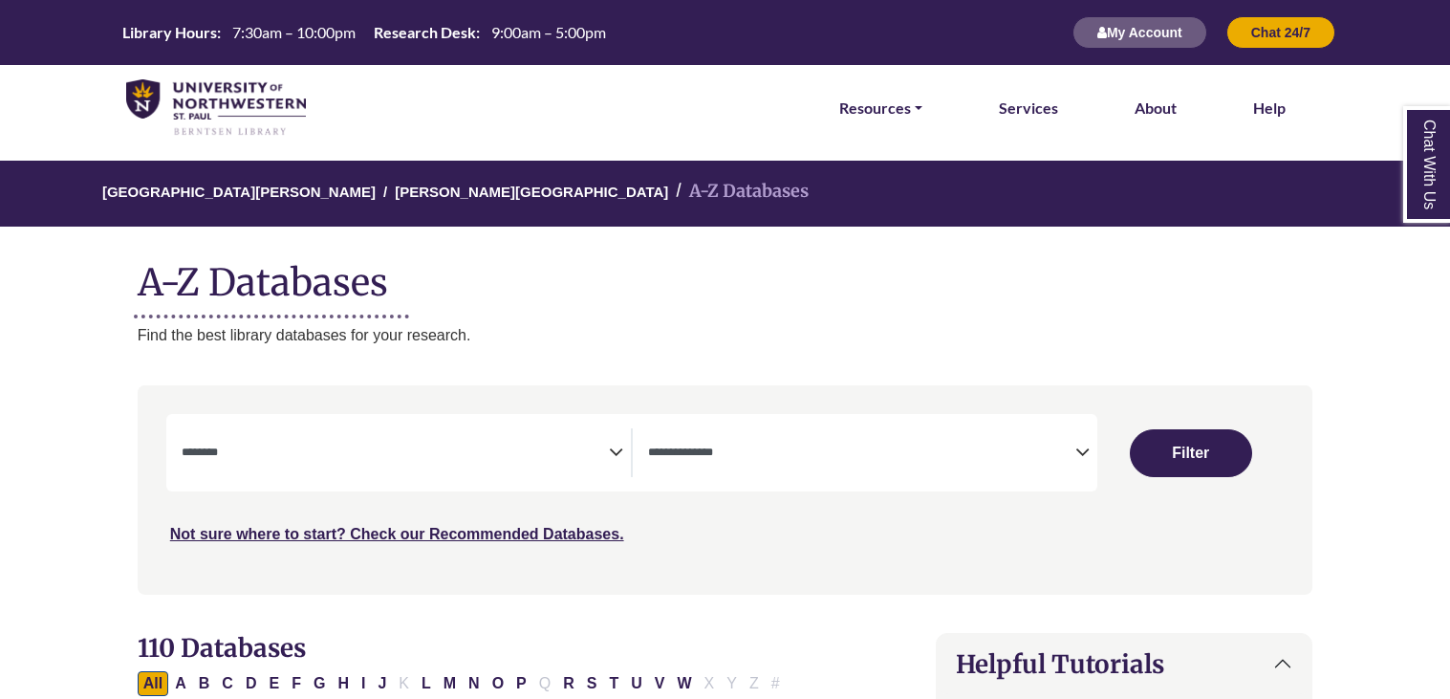
select select "Database Subject Filter"
select select "Database Types Filter"
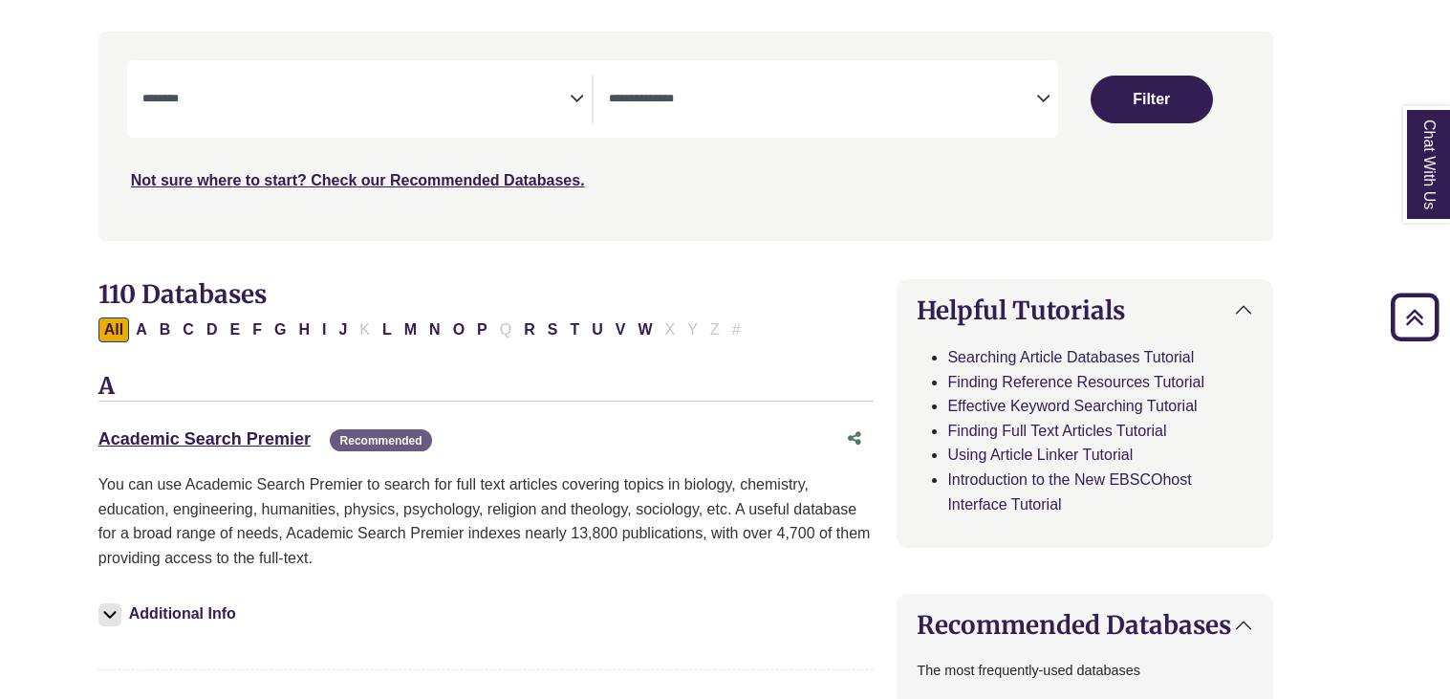
scroll to position [394, 39]
